Goal: Check status: Check status

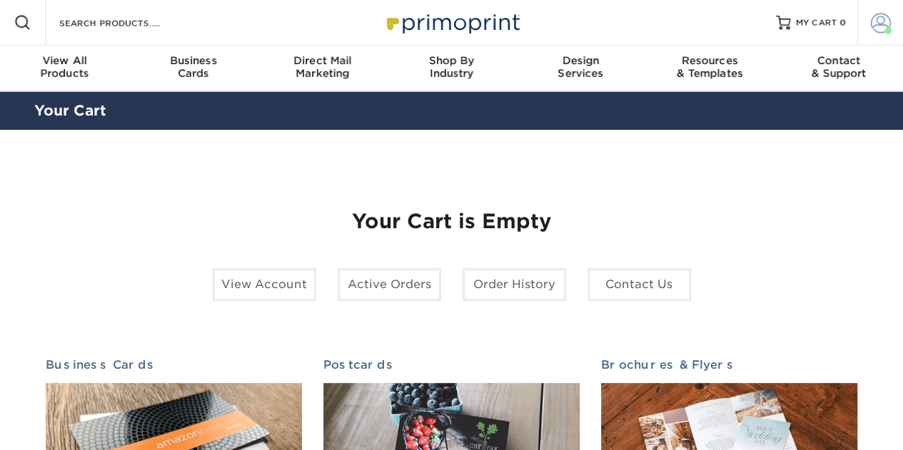
click at [871, 16] on span at bounding box center [881, 23] width 20 height 20
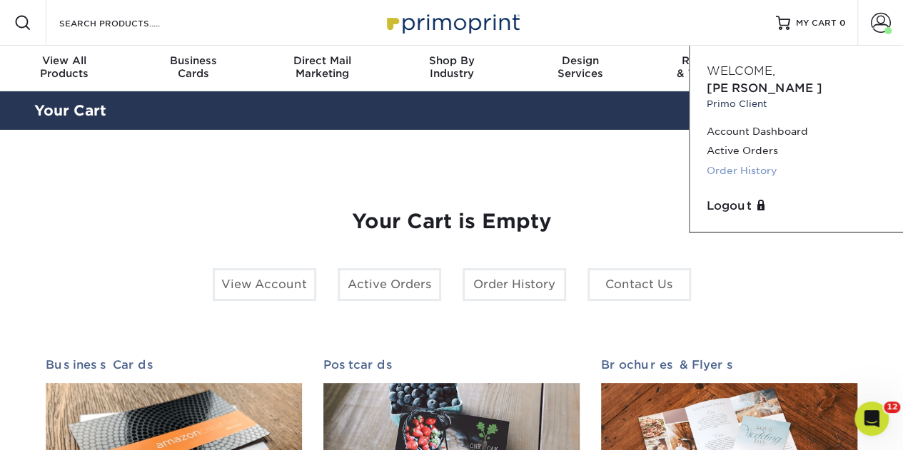
click at [739, 161] on link "Order History" at bounding box center [796, 170] width 179 height 19
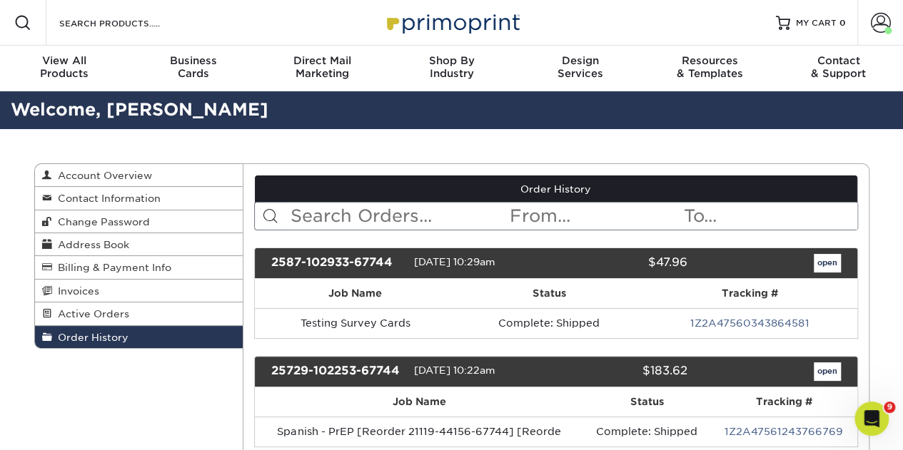
click at [341, 217] on input "text" at bounding box center [398, 216] width 219 height 27
type input "prep"
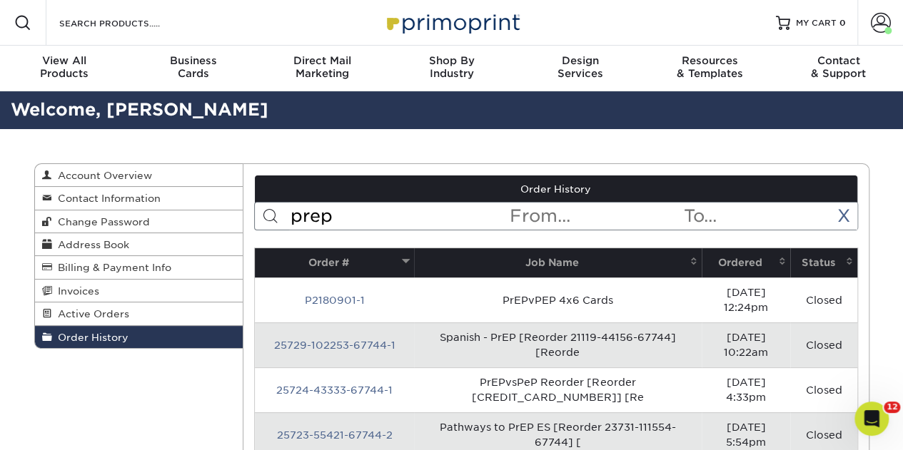
scroll to position [71, 0]
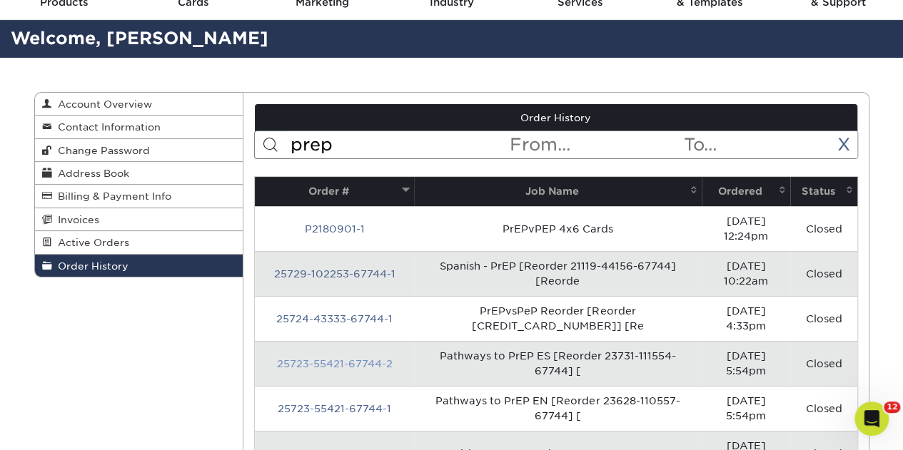
click at [333, 358] on link "25723-55421-67744-2" at bounding box center [335, 363] width 116 height 11
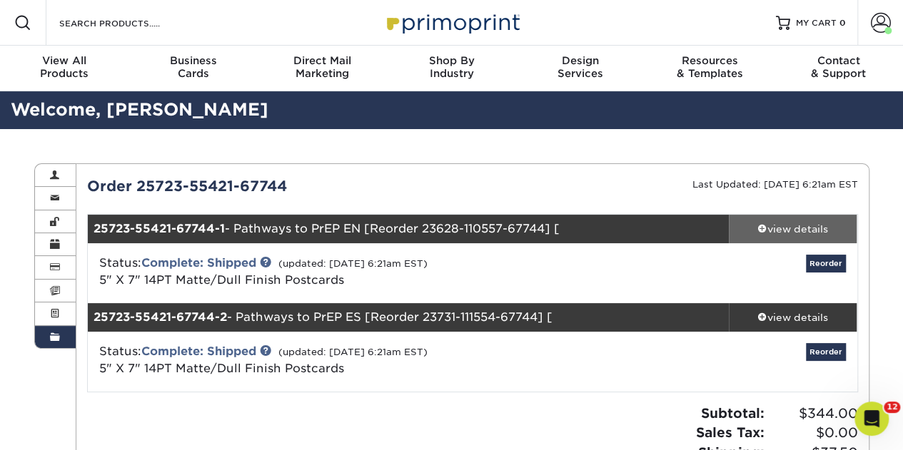
click at [773, 231] on div "view details" at bounding box center [793, 229] width 128 height 14
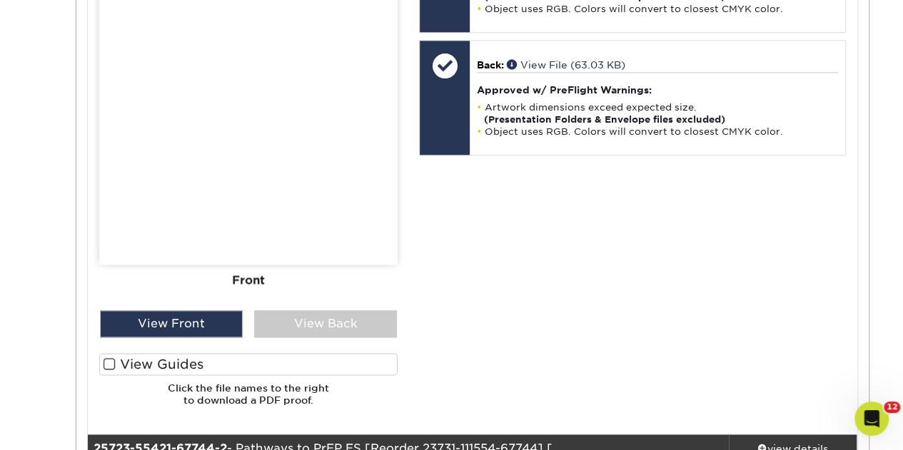
scroll to position [642, 0]
